Goal: Task Accomplishment & Management: Manage account settings

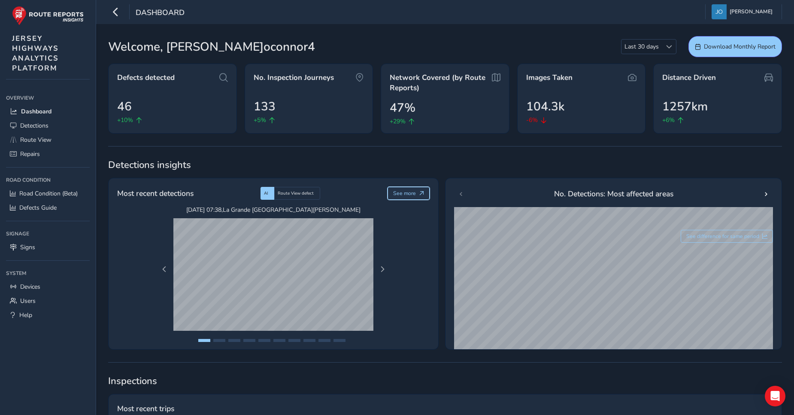
click at [399, 197] on span "See more" at bounding box center [404, 193] width 23 height 7
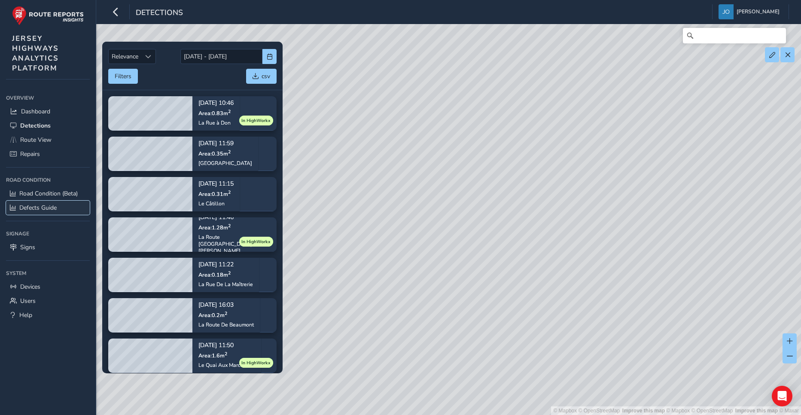
click at [40, 207] on span "Defects Guide" at bounding box center [37, 208] width 37 height 8
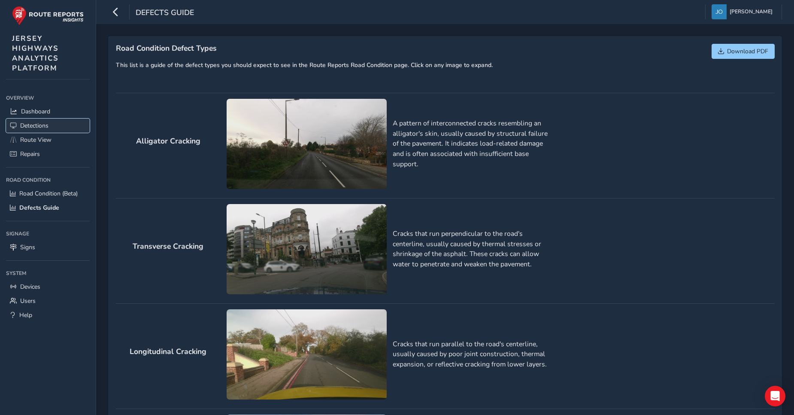
click at [21, 122] on span "Detections" at bounding box center [34, 126] width 28 height 8
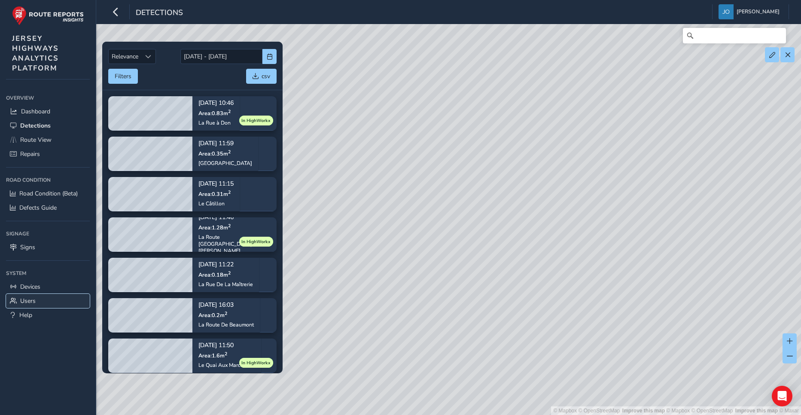
click at [38, 303] on link "Users" at bounding box center [48, 301] width 84 height 14
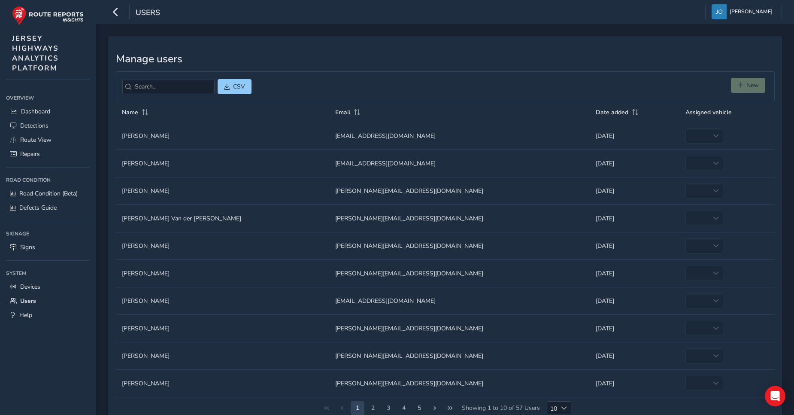
click at [680, 135] on td "Assigned vehicle empty" at bounding box center [727, 135] width 95 height 27
click at [680, 134] on td "Assigned vehicle empty" at bounding box center [727, 135] width 95 height 27
click at [27, 286] on span "Devices" at bounding box center [30, 287] width 20 height 8
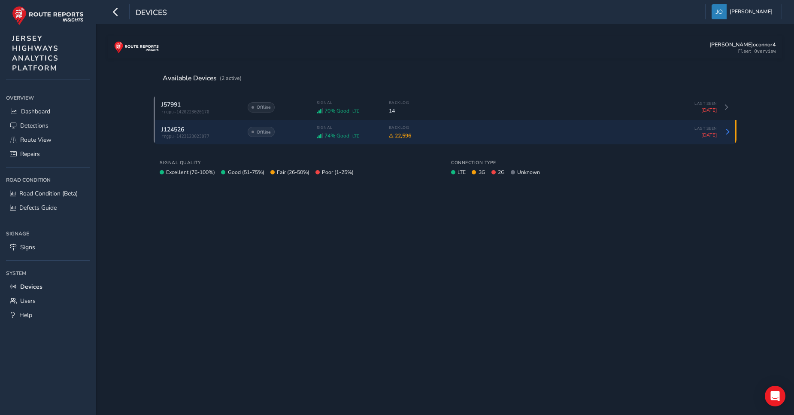
click at [387, 138] on div "Signal 74% Good LTE Backlog 22,596" at bounding box center [491, 132] width 349 height 14
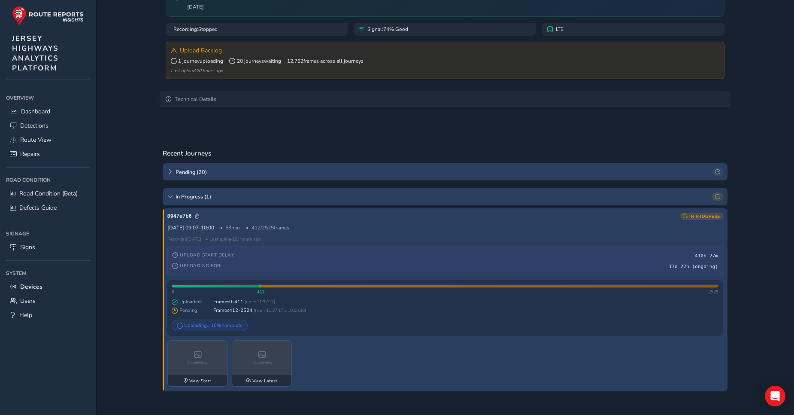
scroll to position [129, 0]
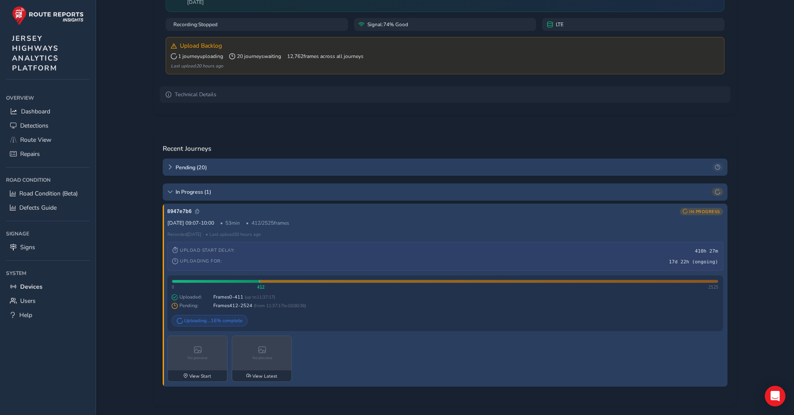
click at [374, 282] on div at bounding box center [489, 281] width 459 height 3
